Goal: Task Accomplishment & Management: Manage account settings

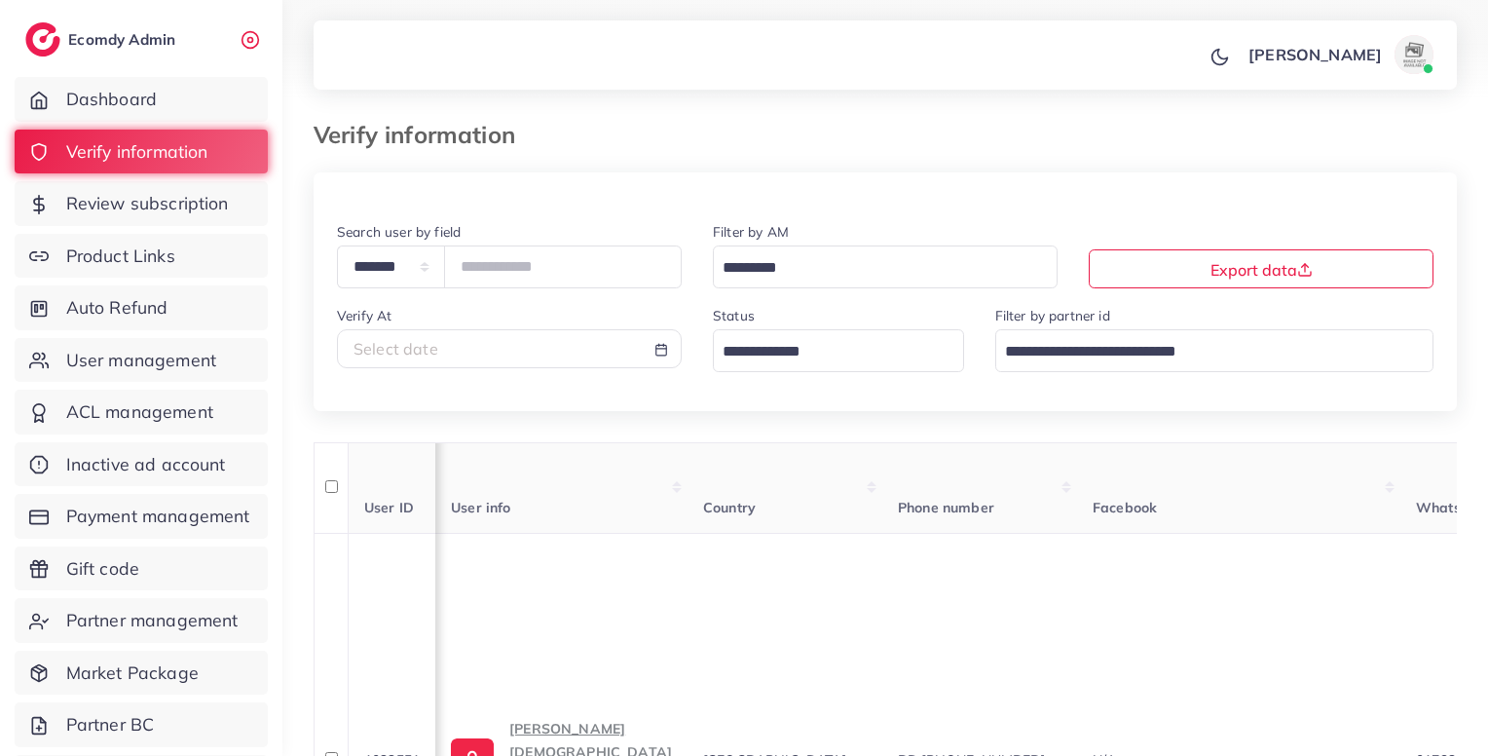
scroll to position [0, 1622]
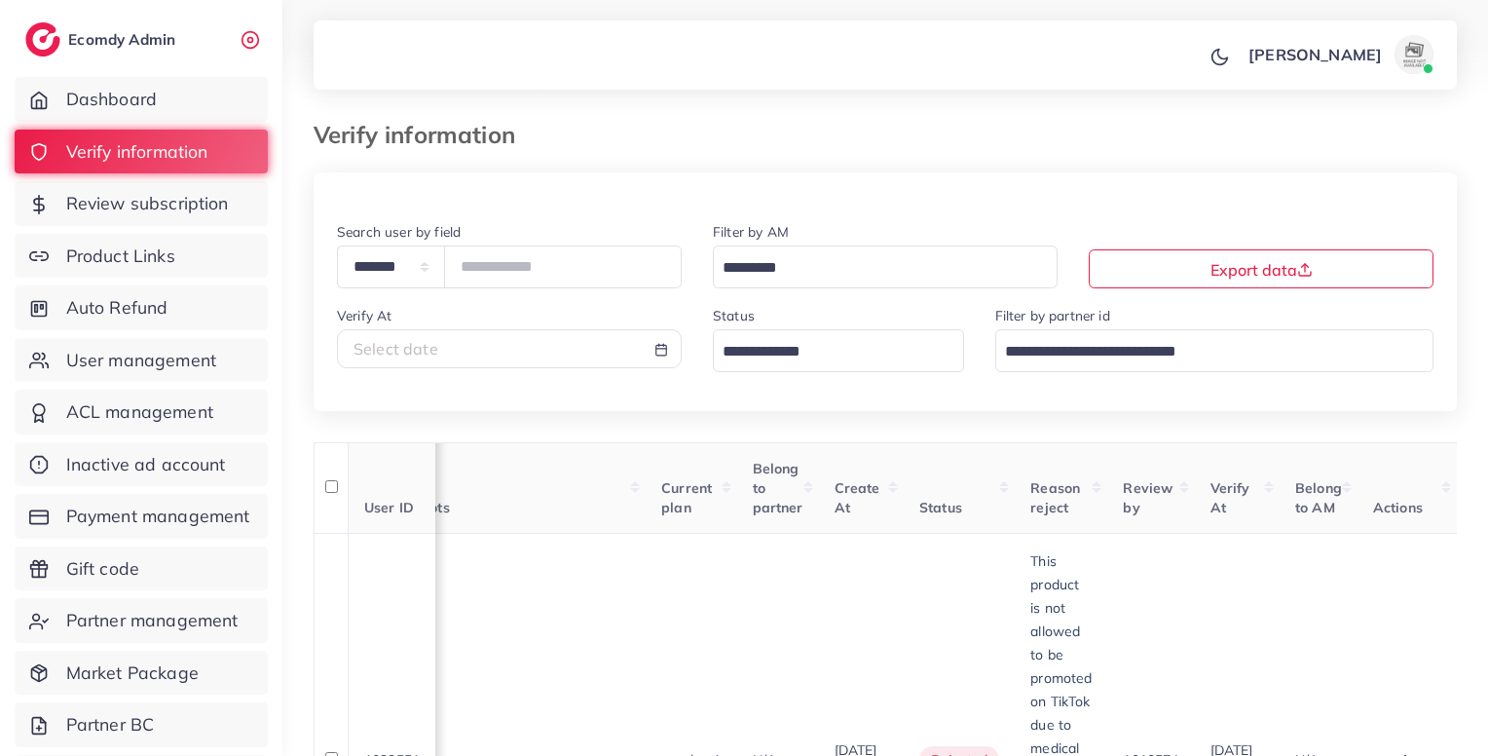
click at [492, 271] on input "*******" at bounding box center [563, 266] width 238 height 42
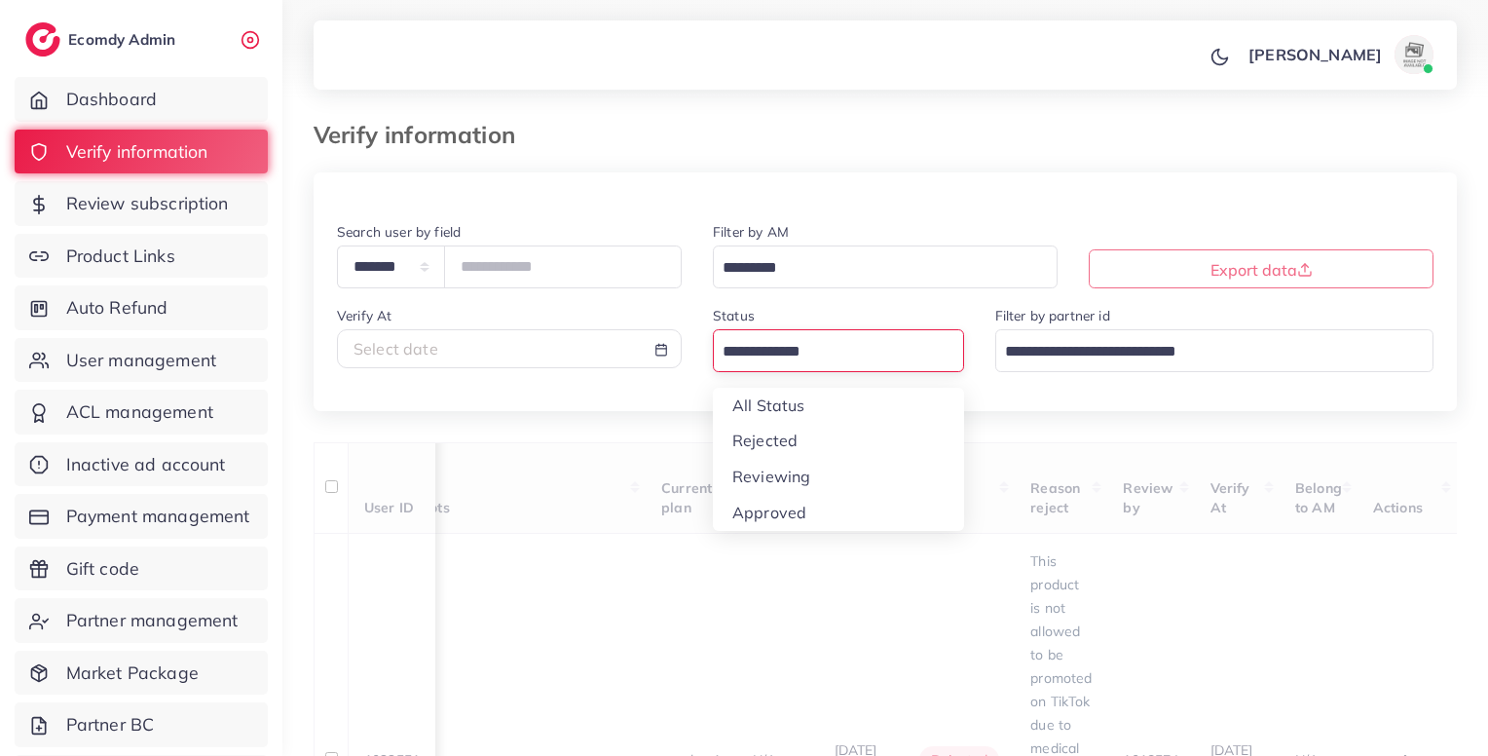
click at [765, 347] on input "Search for option" at bounding box center [827, 352] width 223 height 30
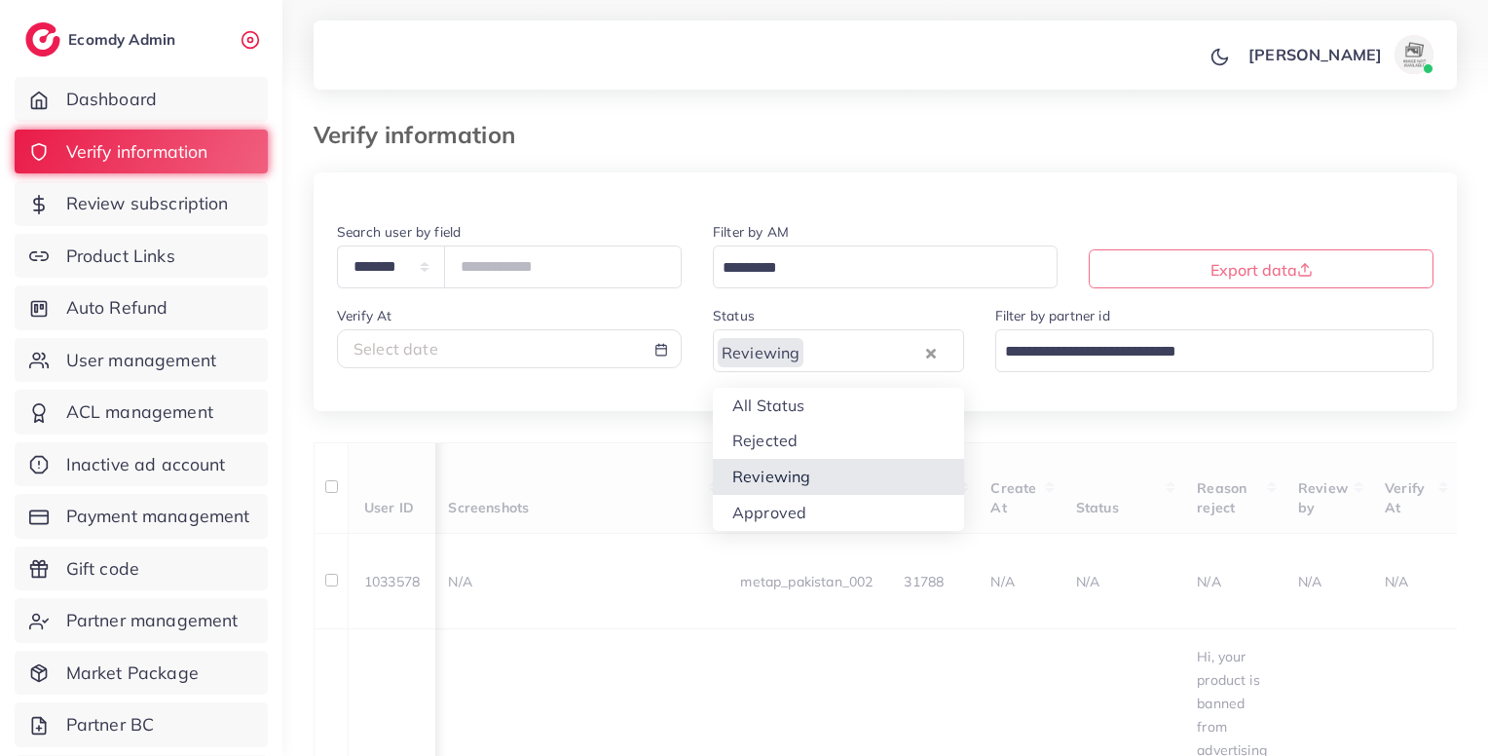
type input "*******"
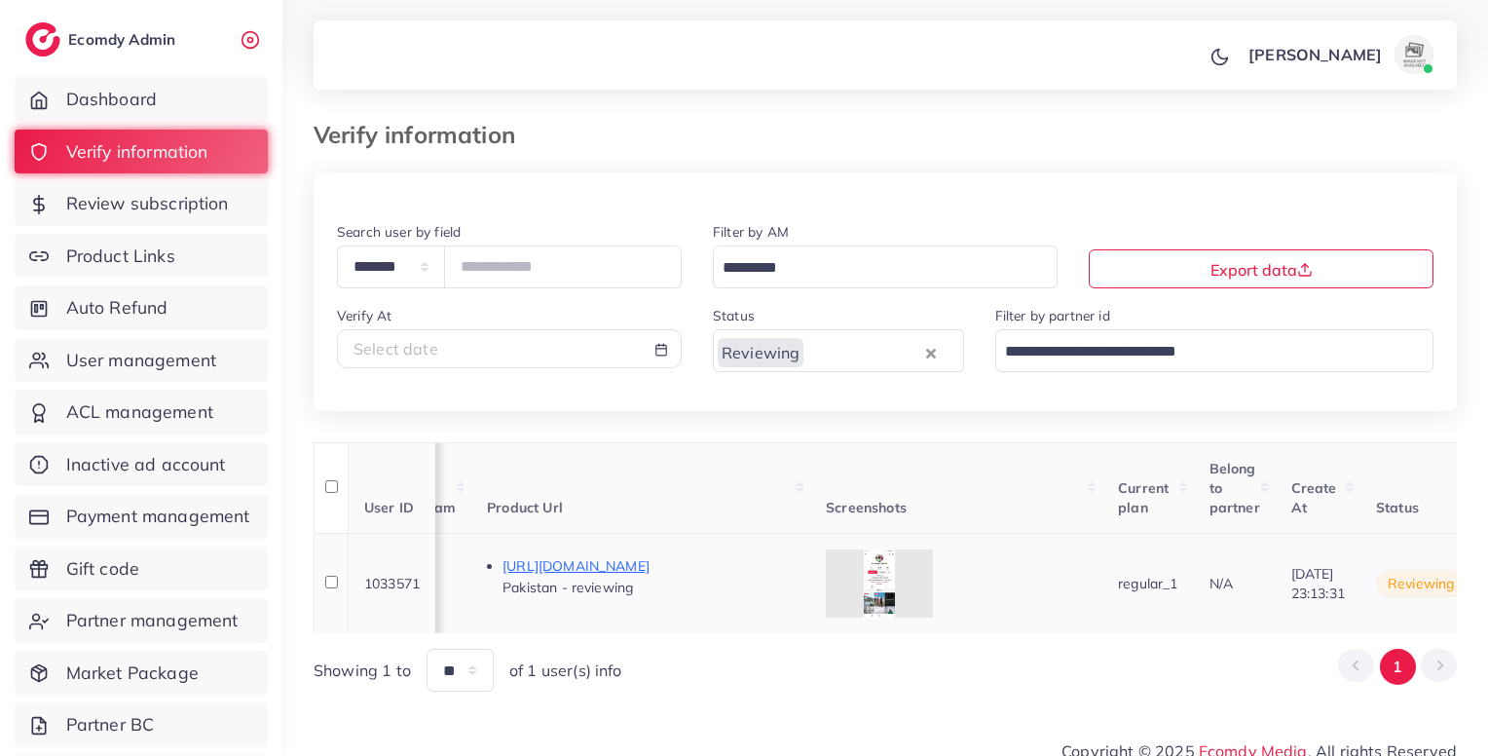
scroll to position [0, 1088]
click at [769, 570] on p "[URL][DOMAIN_NAME]" at bounding box center [649, 565] width 292 height 23
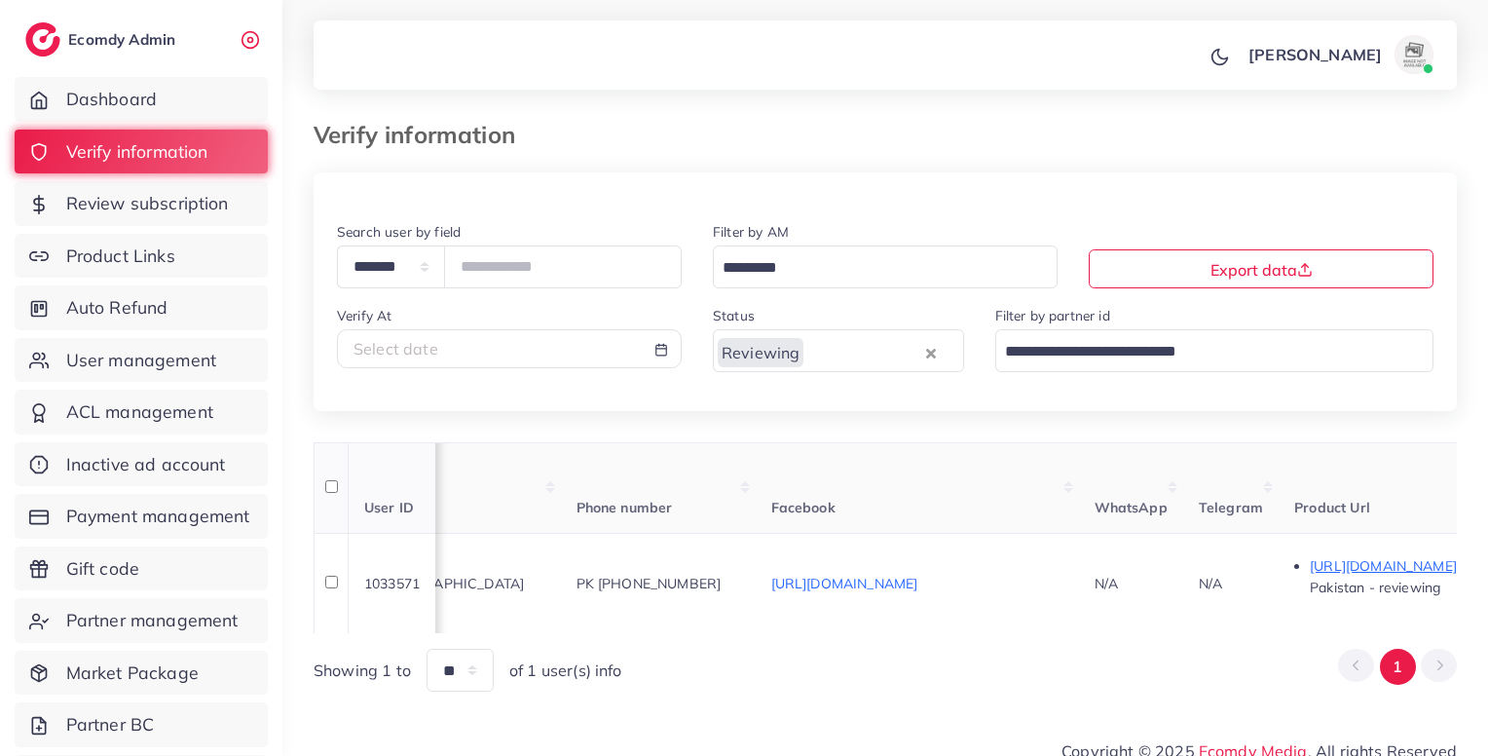
scroll to position [0, 280]
click at [723, 578] on span "PK [PHONE_NUMBER]" at bounding box center [650, 584] width 145 height 18
copy span "923002200084"
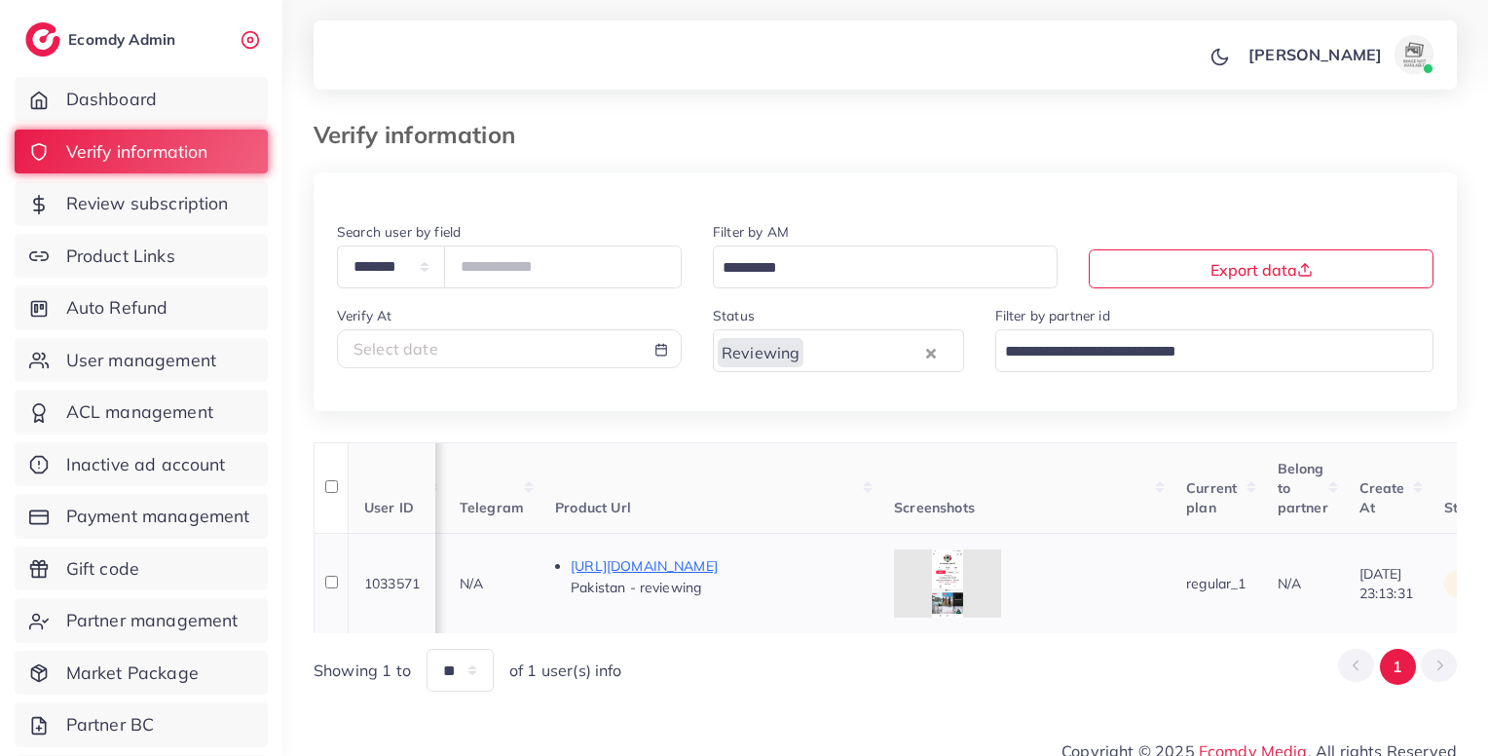
scroll to position [0, 1667]
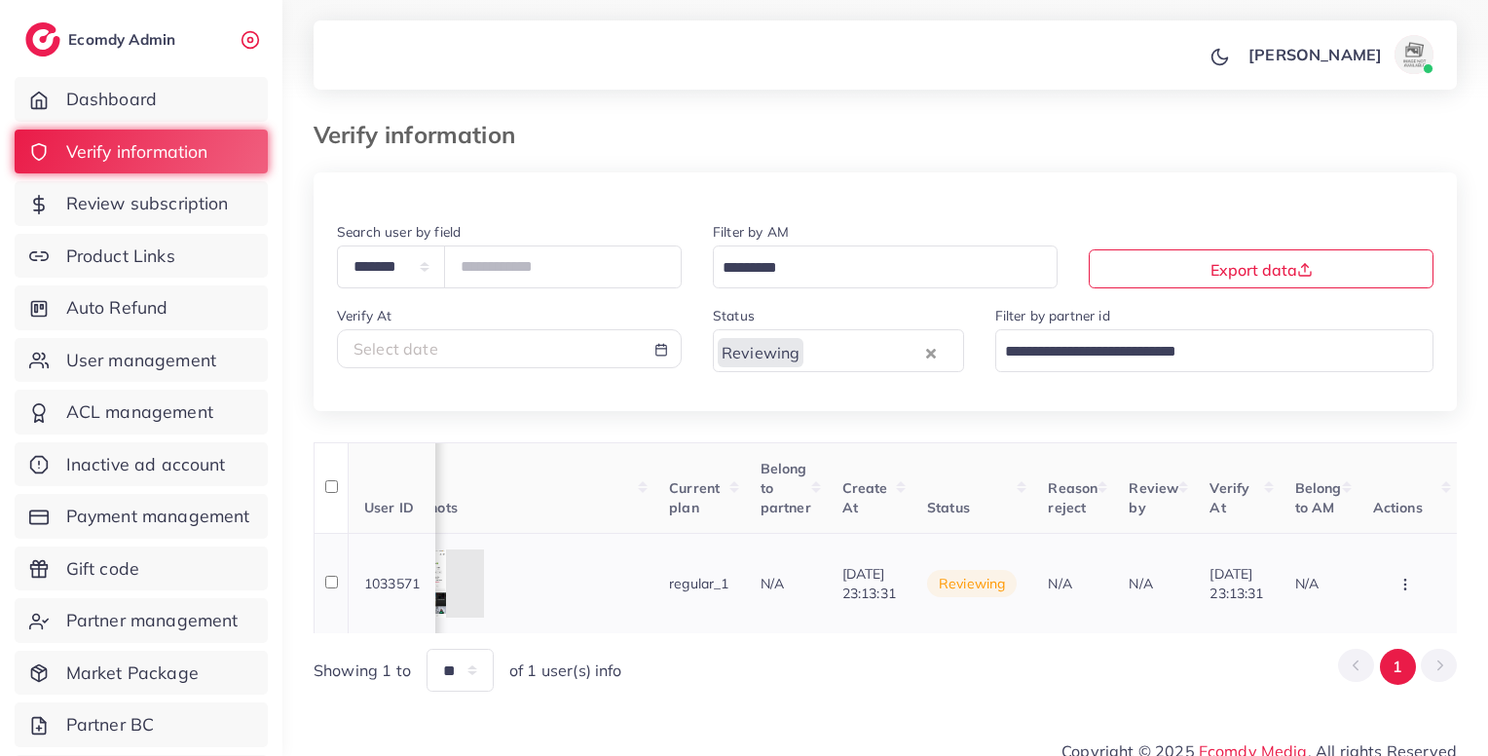
click at [1406, 597] on button "button" at bounding box center [1407, 584] width 68 height 44
click at [1371, 496] on link "Approve" at bounding box center [1373, 477] width 154 height 43
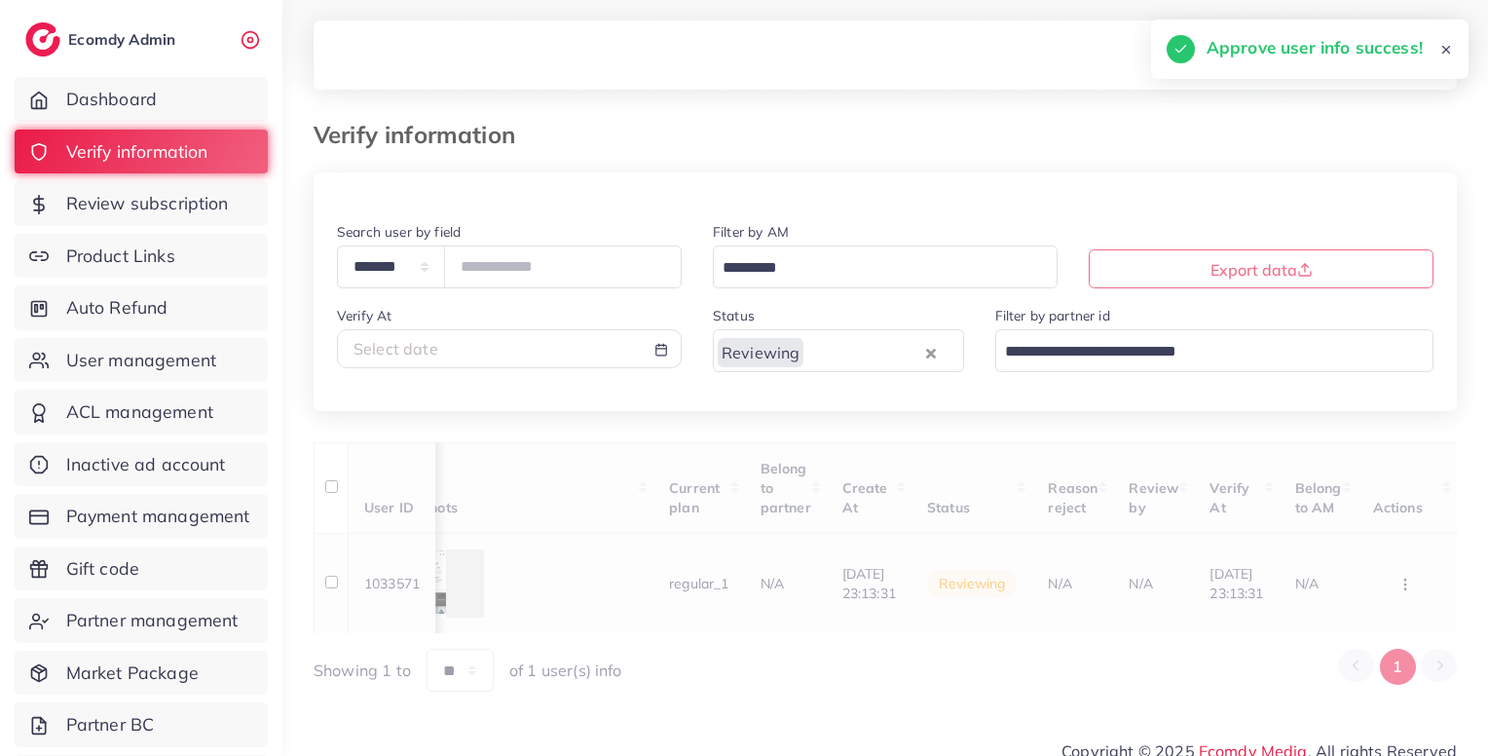
scroll to position [0, 366]
